Goal: Information Seeking & Learning: Learn about a topic

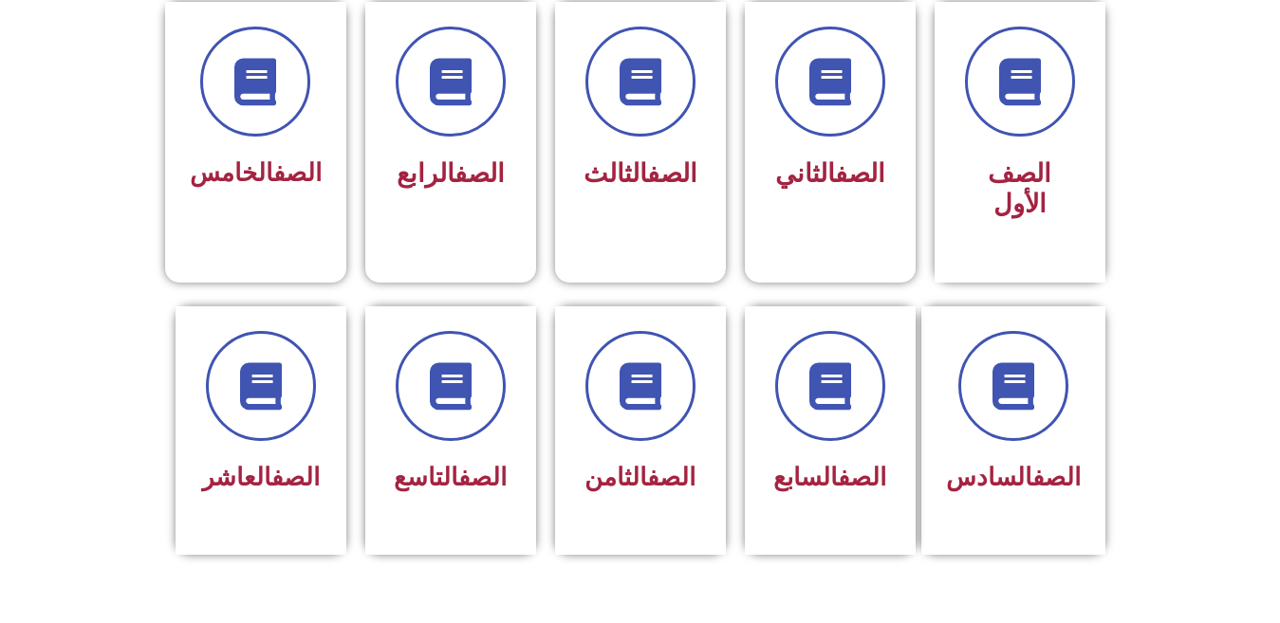
scroll to position [531, 0]
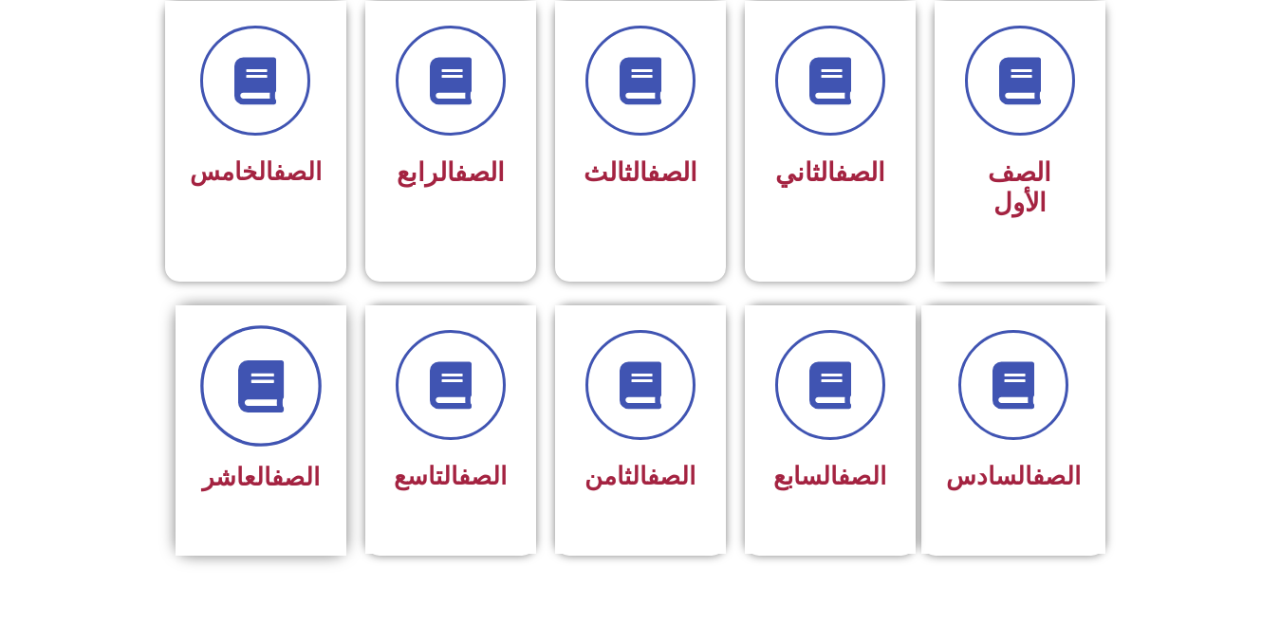
click at [294, 363] on span at bounding box center [260, 385] width 121 height 121
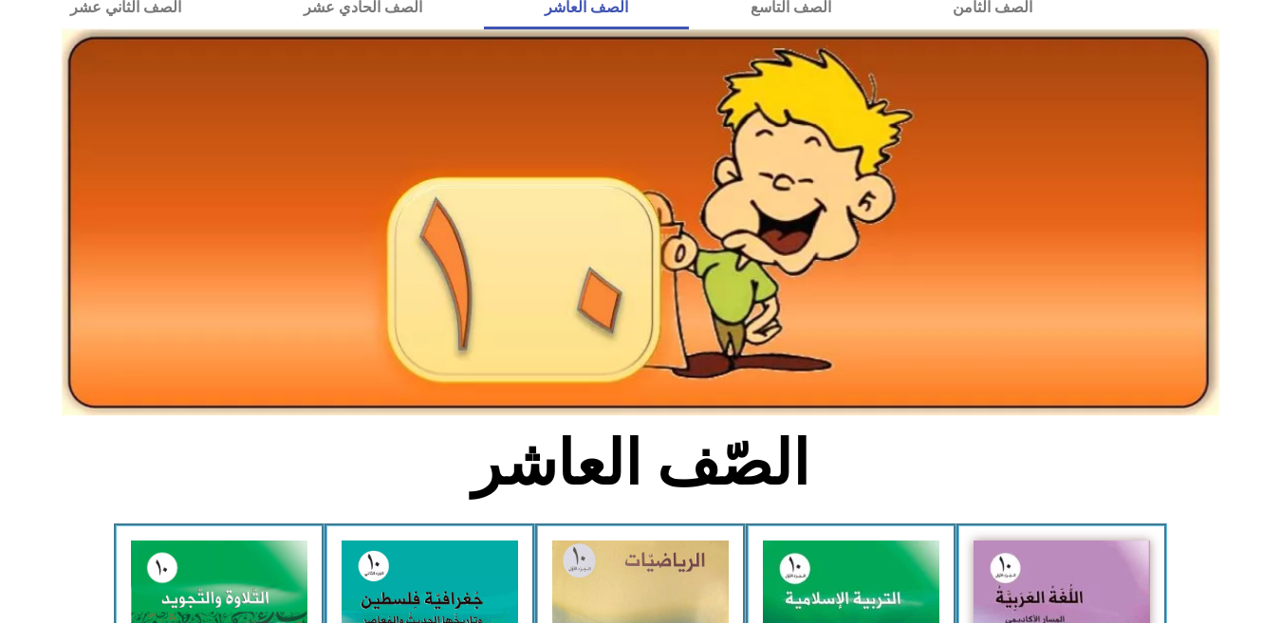
scroll to position [114, 0]
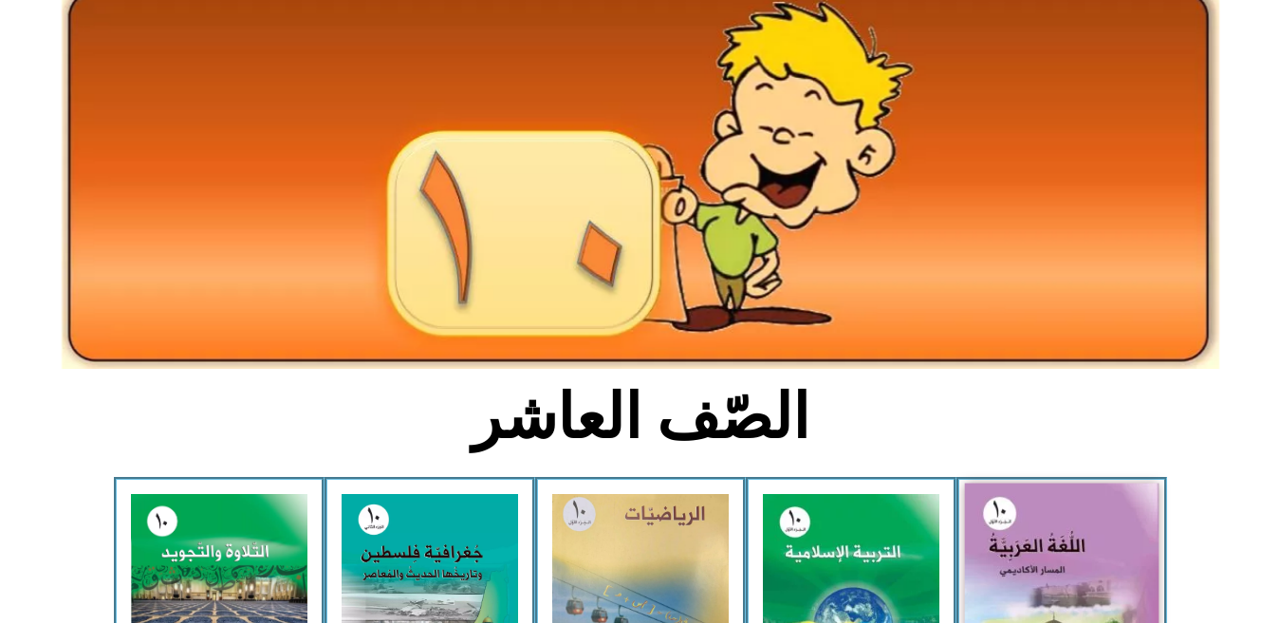
click at [1061, 559] on img at bounding box center [1061, 603] width 194 height 239
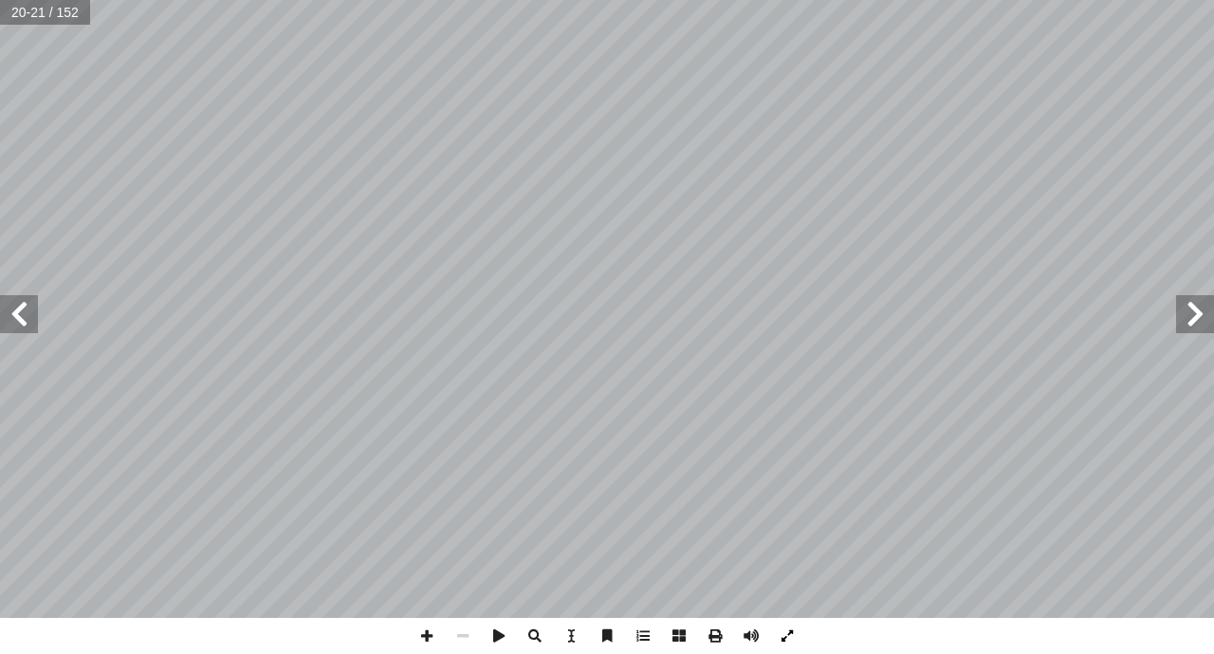
click at [791, 622] on span at bounding box center [787, 636] width 36 height 36
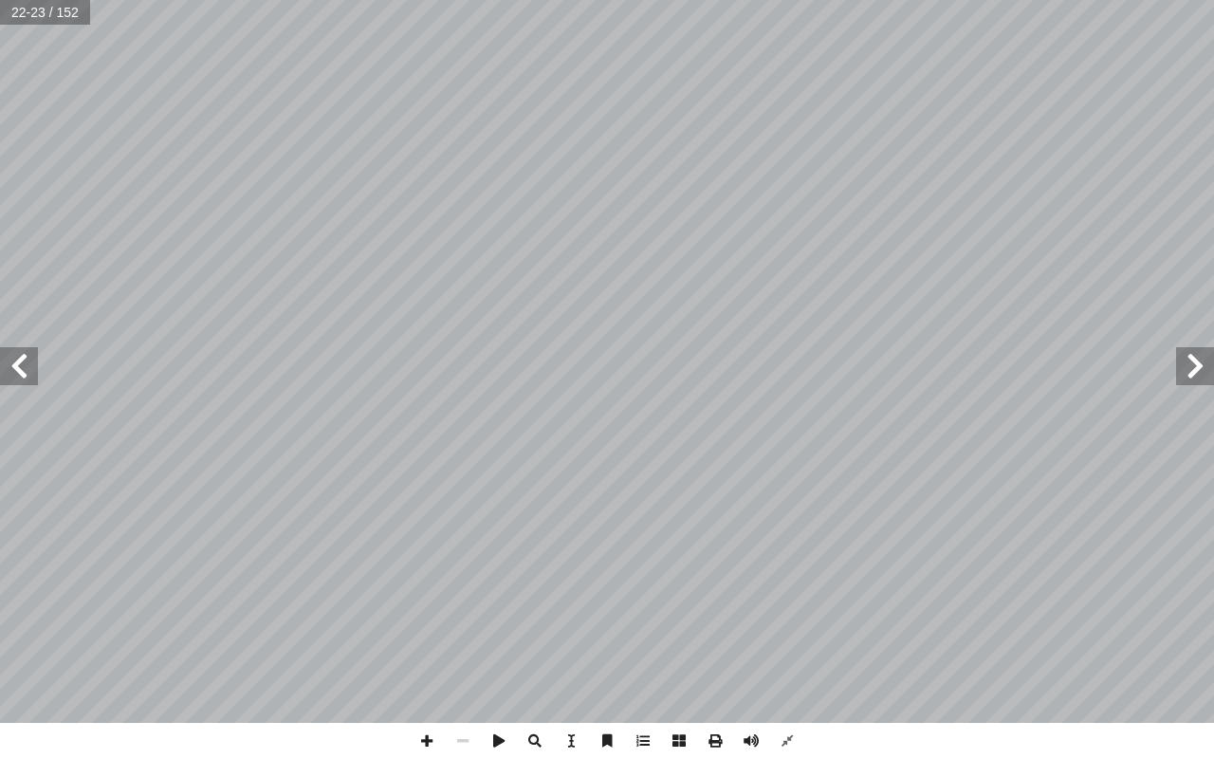
click at [1193, 379] on span at bounding box center [1195, 366] width 38 height 38
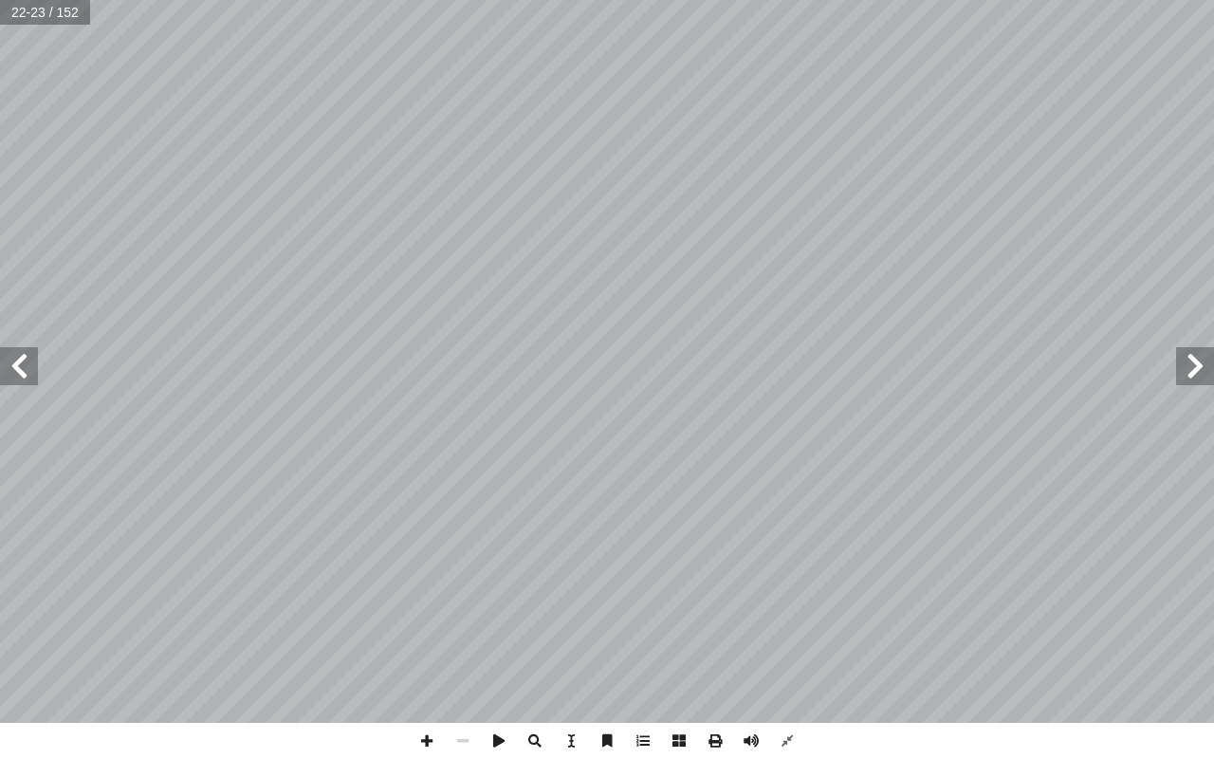
click at [1193, 379] on span at bounding box center [1195, 366] width 38 height 38
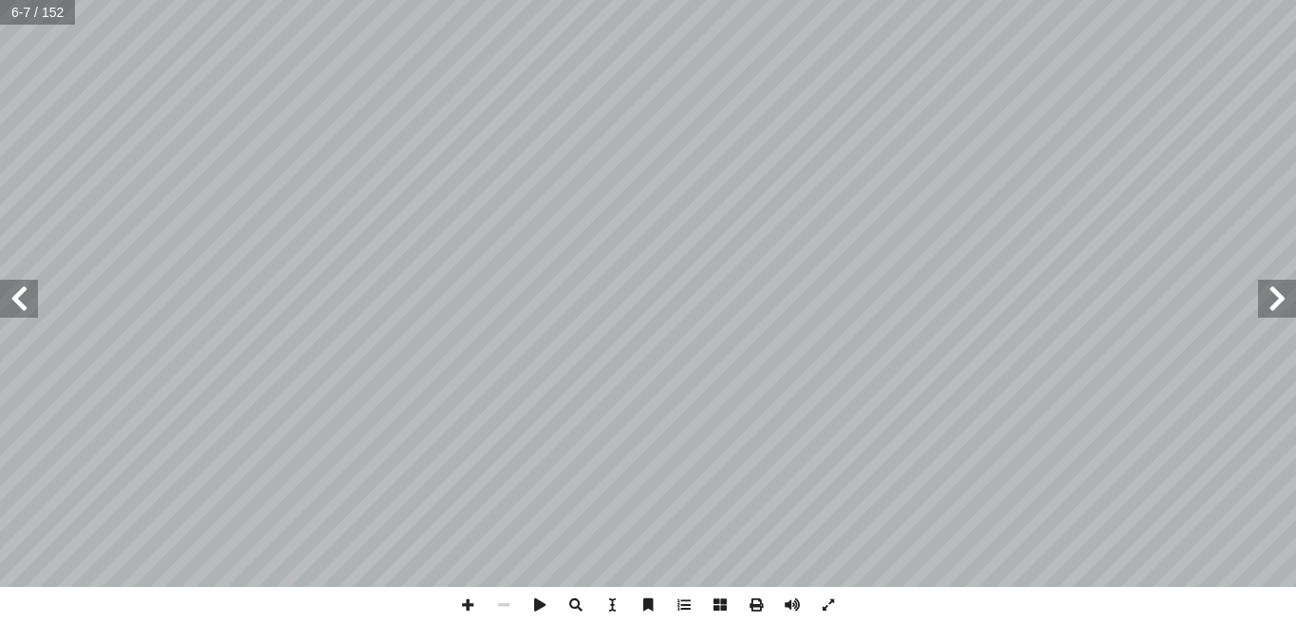
click at [1270, 314] on span at bounding box center [1277, 299] width 38 height 38
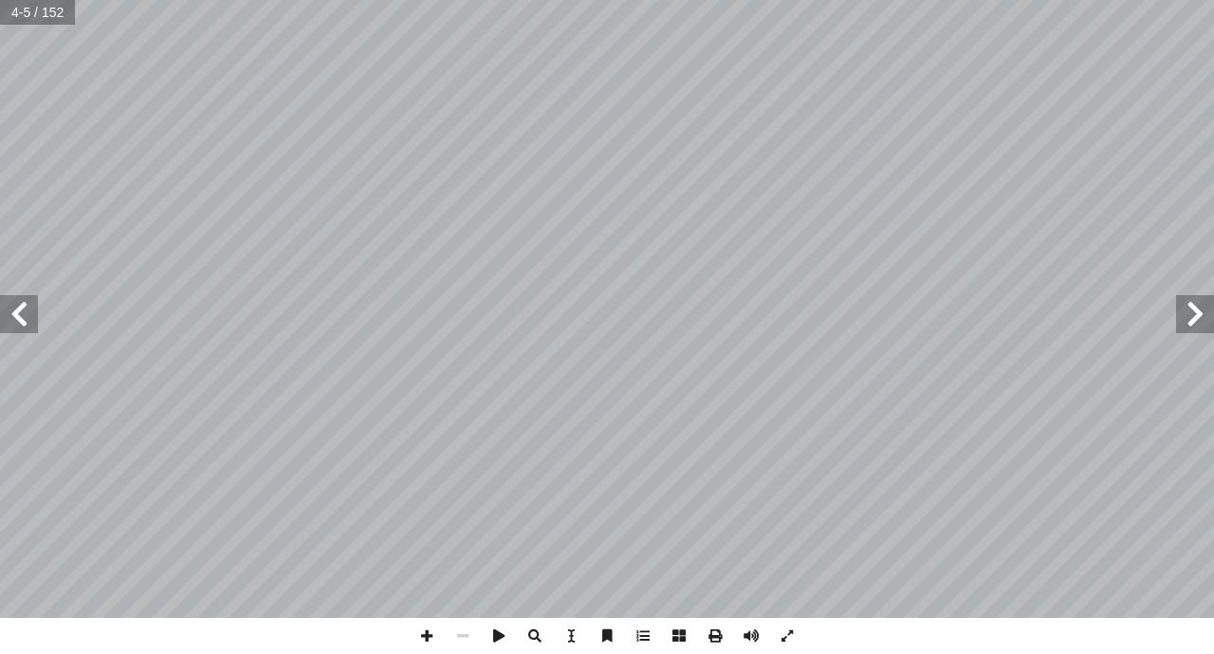
click at [36, 299] on span at bounding box center [19, 314] width 38 height 38
click at [21, 305] on span at bounding box center [19, 314] width 38 height 38
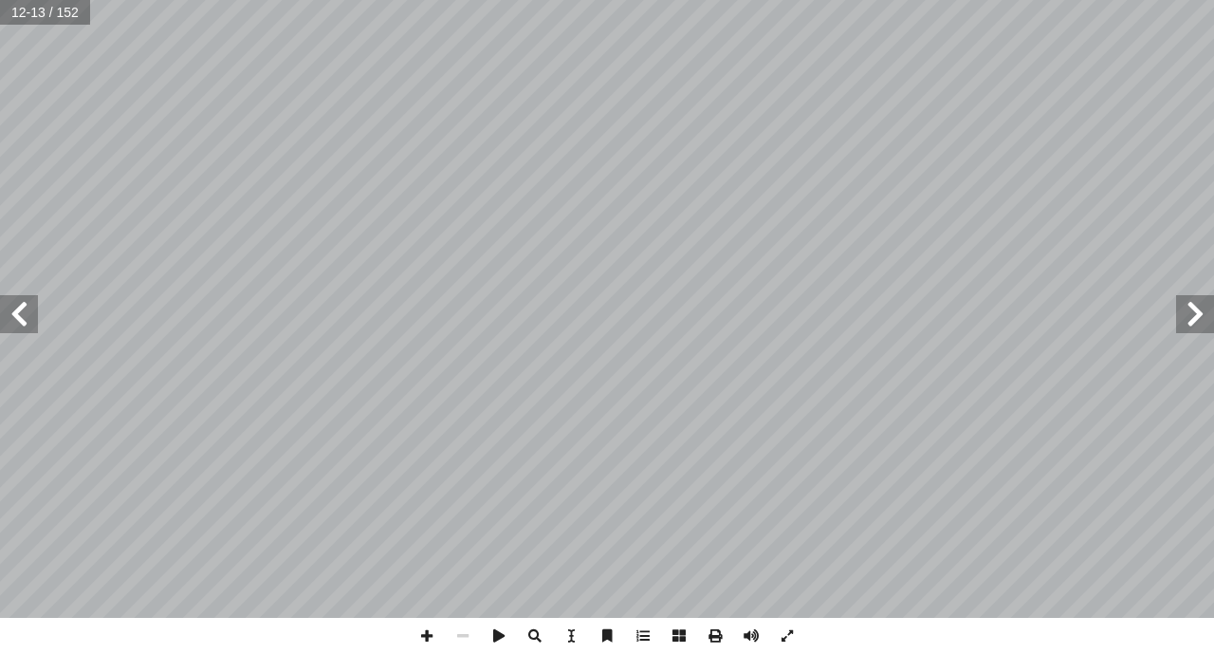
click at [21, 305] on span at bounding box center [19, 314] width 38 height 38
click at [18, 322] on span at bounding box center [19, 314] width 38 height 38
click at [686, 638] on span at bounding box center [679, 636] width 36 height 36
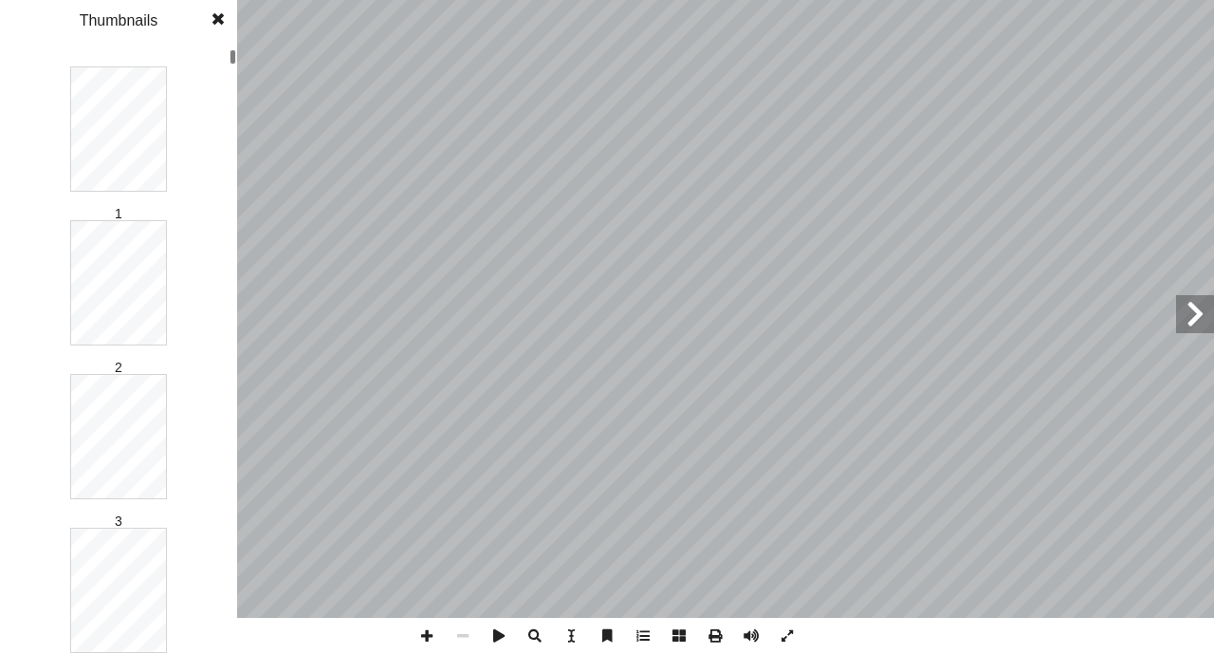
click at [686, 638] on span at bounding box center [679, 636] width 36 height 36
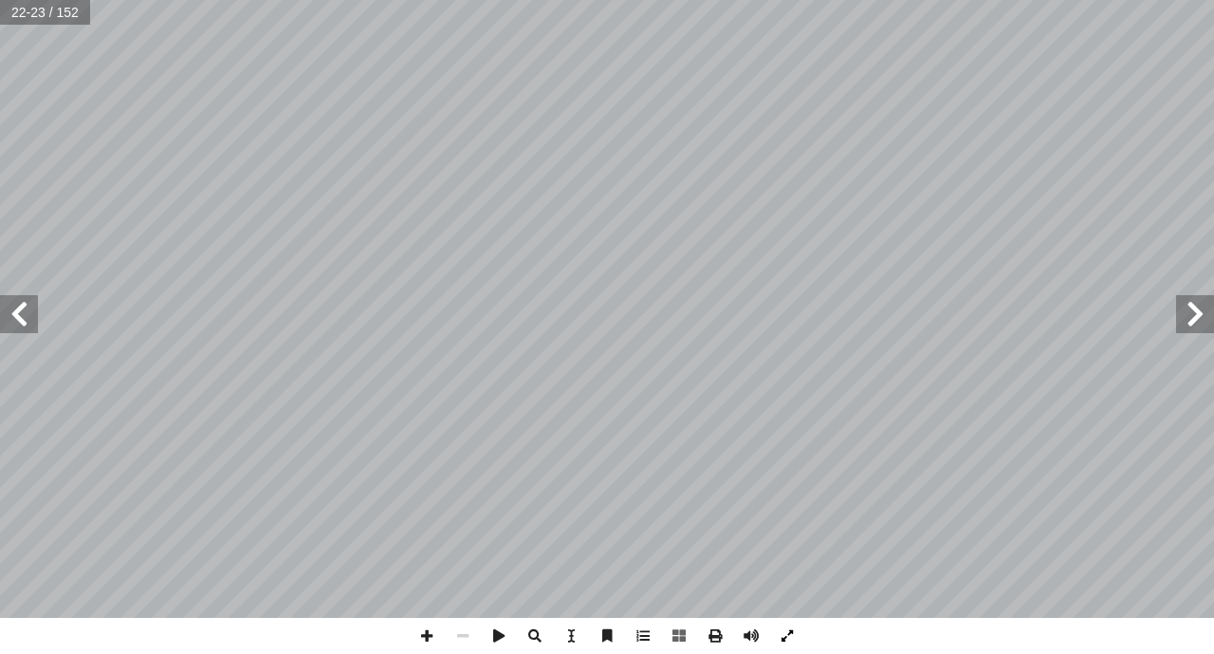
click at [778, 625] on span at bounding box center [787, 636] width 36 height 36
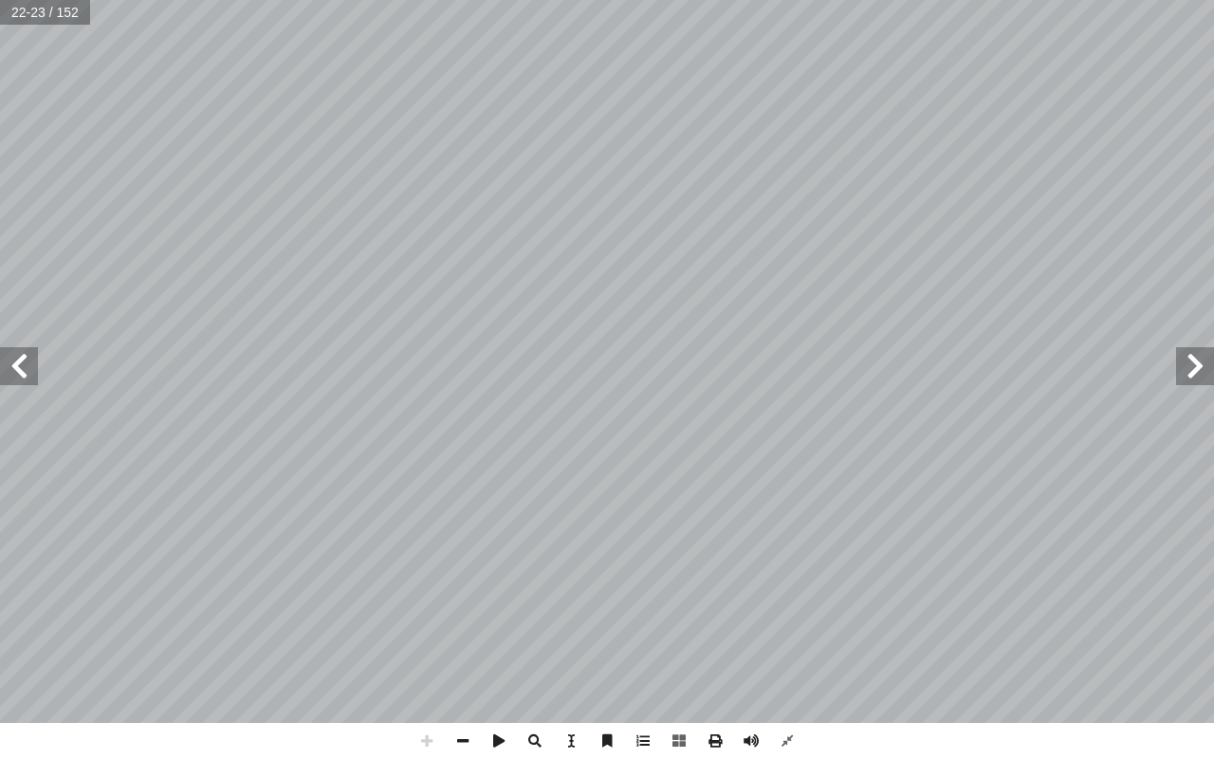
click at [26, 375] on span at bounding box center [19, 366] width 38 height 38
click at [471, 653] on span at bounding box center [463, 741] width 36 height 36
click at [20, 373] on span at bounding box center [19, 366] width 38 height 38
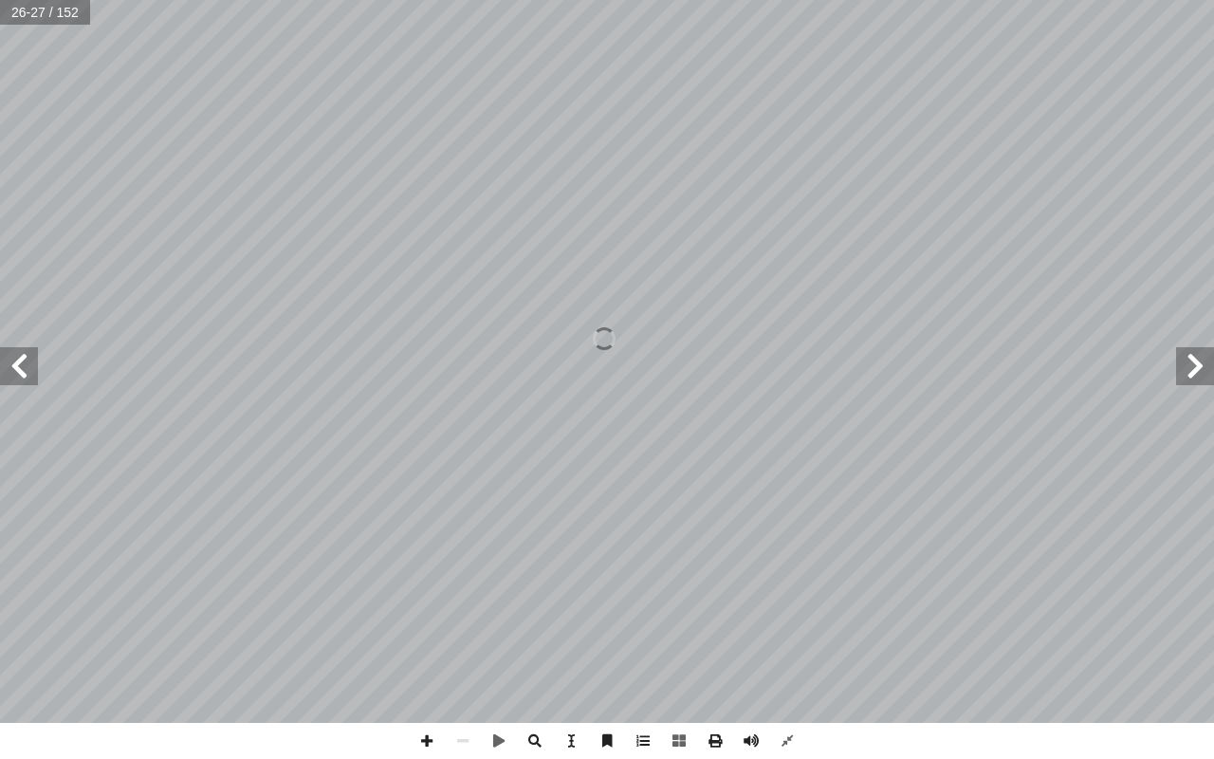
click at [1193, 357] on span at bounding box center [1195, 366] width 38 height 38
click at [434, 653] on span at bounding box center [427, 741] width 36 height 36
click at [1190, 378] on span at bounding box center [1195, 366] width 38 height 38
click at [476, 653] on span at bounding box center [463, 741] width 36 height 36
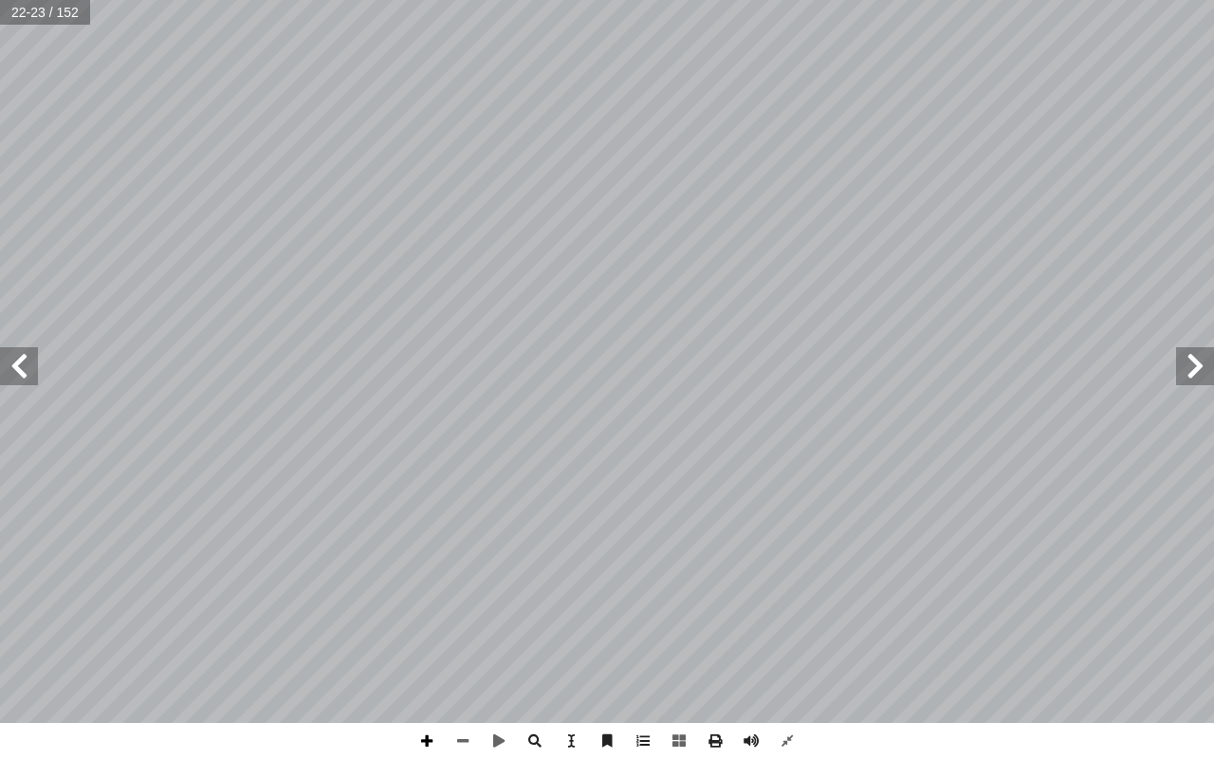
click at [430, 653] on span at bounding box center [427, 741] width 36 height 36
